Goal: Use online tool/utility: Utilize a website feature to perform a specific function

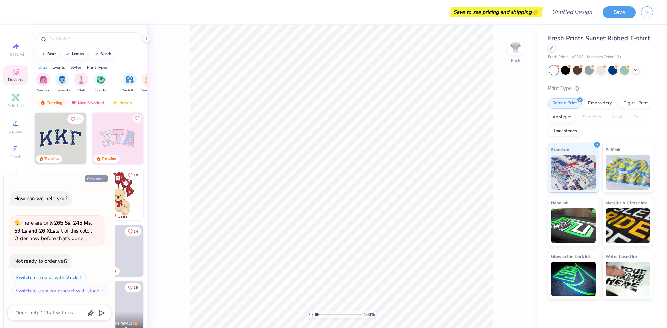
click at [103, 179] on polyline "button" at bounding box center [104, 179] width 2 height 1
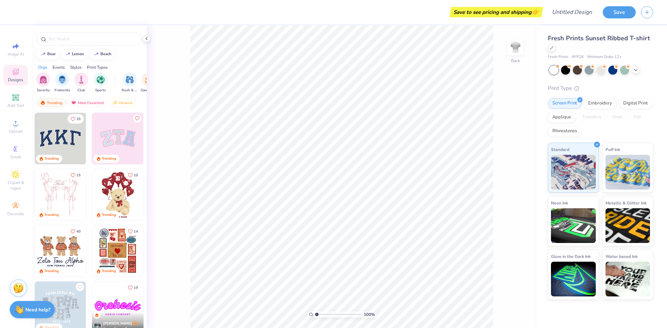
click at [73, 200] on img at bounding box center [60, 194] width 51 height 51
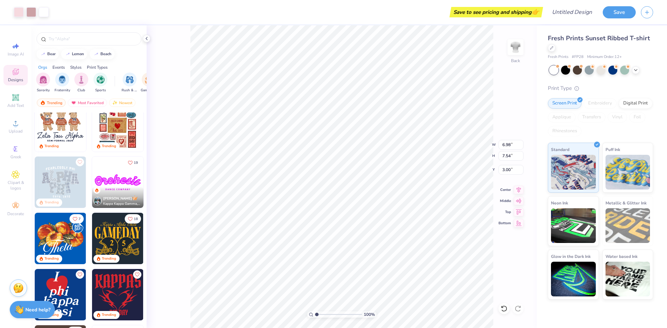
scroll to position [139, 0]
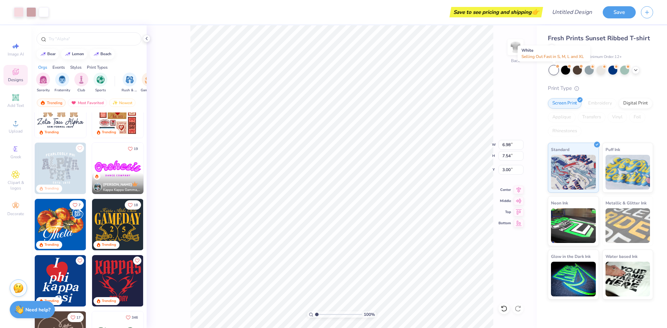
click at [555, 70] on div at bounding box center [554, 70] width 9 height 9
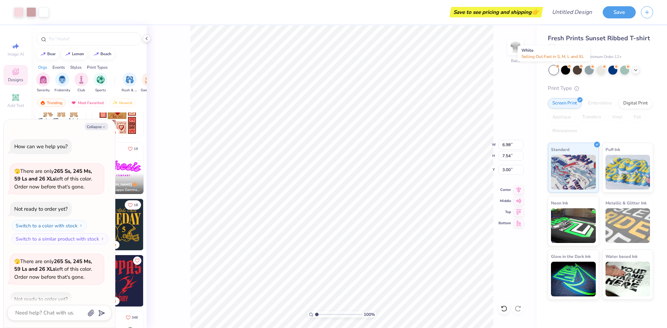
scroll to position [39, 0]
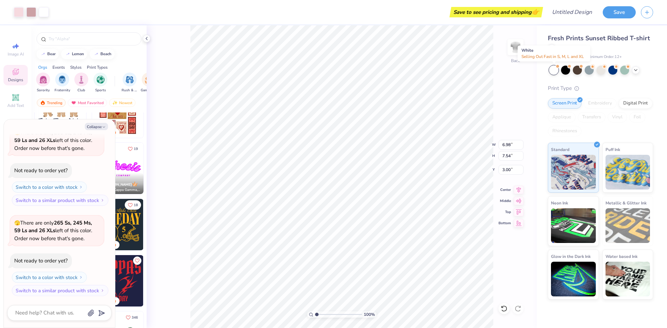
click at [554, 71] on div at bounding box center [554, 70] width 9 height 9
click at [555, 73] on div at bounding box center [554, 70] width 9 height 9
click at [569, 73] on div at bounding box center [565, 69] width 9 height 9
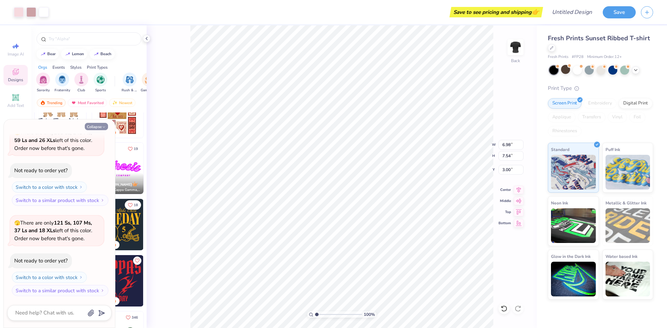
click at [92, 125] on button "Collapse" at bounding box center [96, 126] width 23 height 7
type textarea "x"
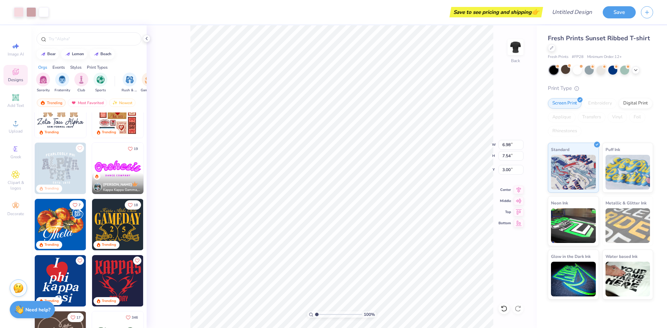
scroll to position [174, 0]
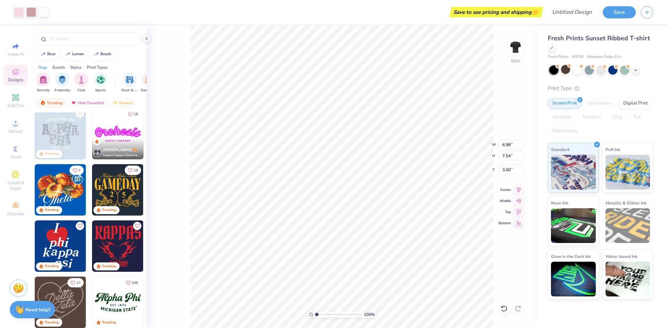
click at [56, 194] on img at bounding box center [60, 189] width 51 height 51
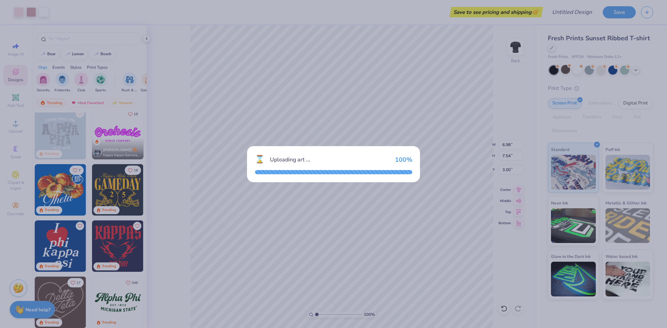
type input "5.14"
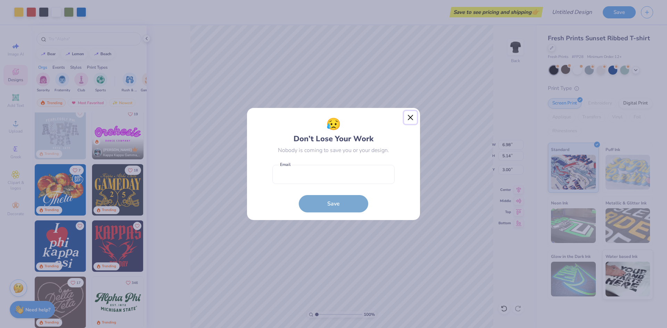
click at [405, 119] on button "Close" at bounding box center [410, 117] width 13 height 13
